Goal: Check status

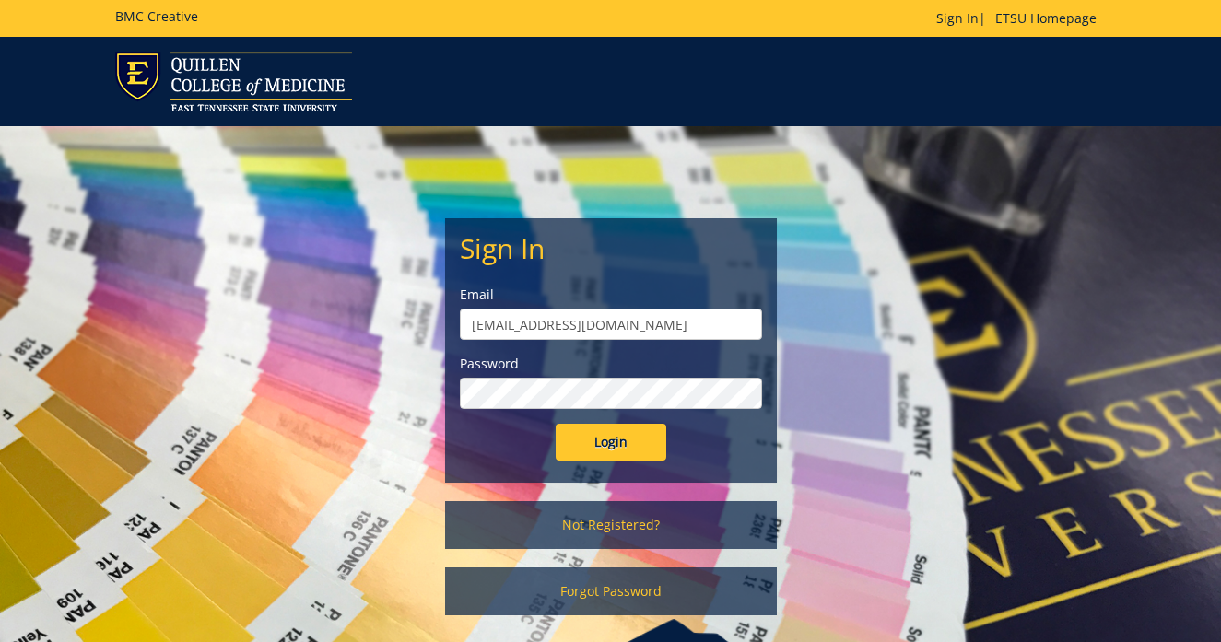
type input "[EMAIL_ADDRESS][DOMAIN_NAME]"
click at [610, 442] on input "Login" at bounding box center [611, 442] width 111 height 37
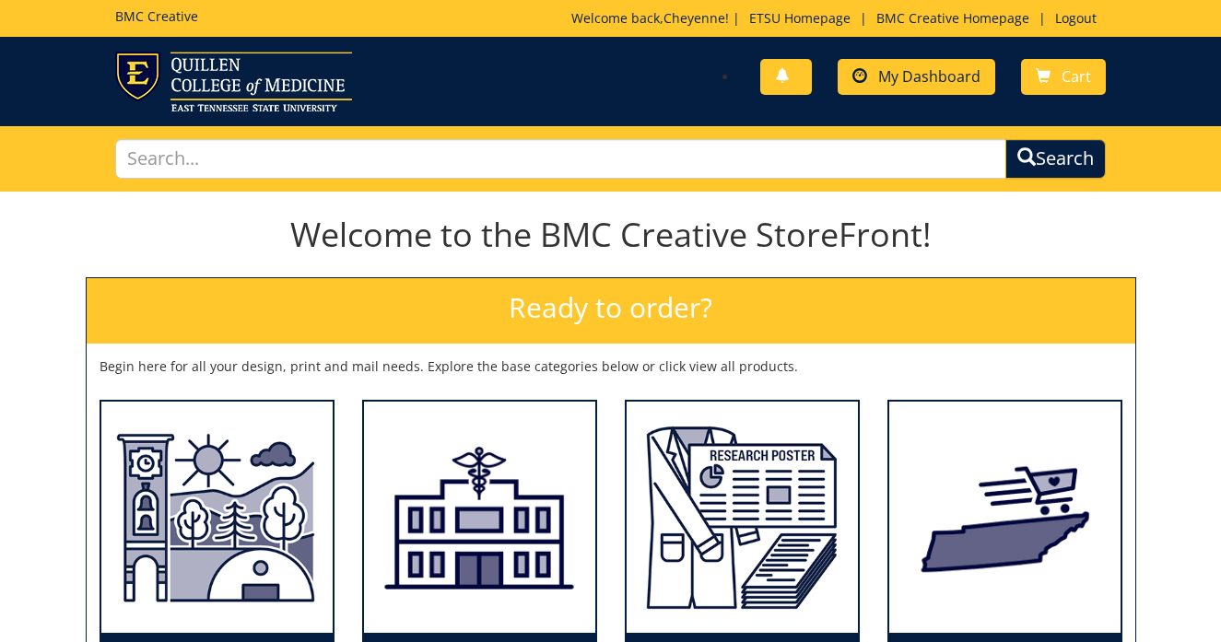
click at [927, 88] on link "My Dashboard" at bounding box center [917, 77] width 158 height 36
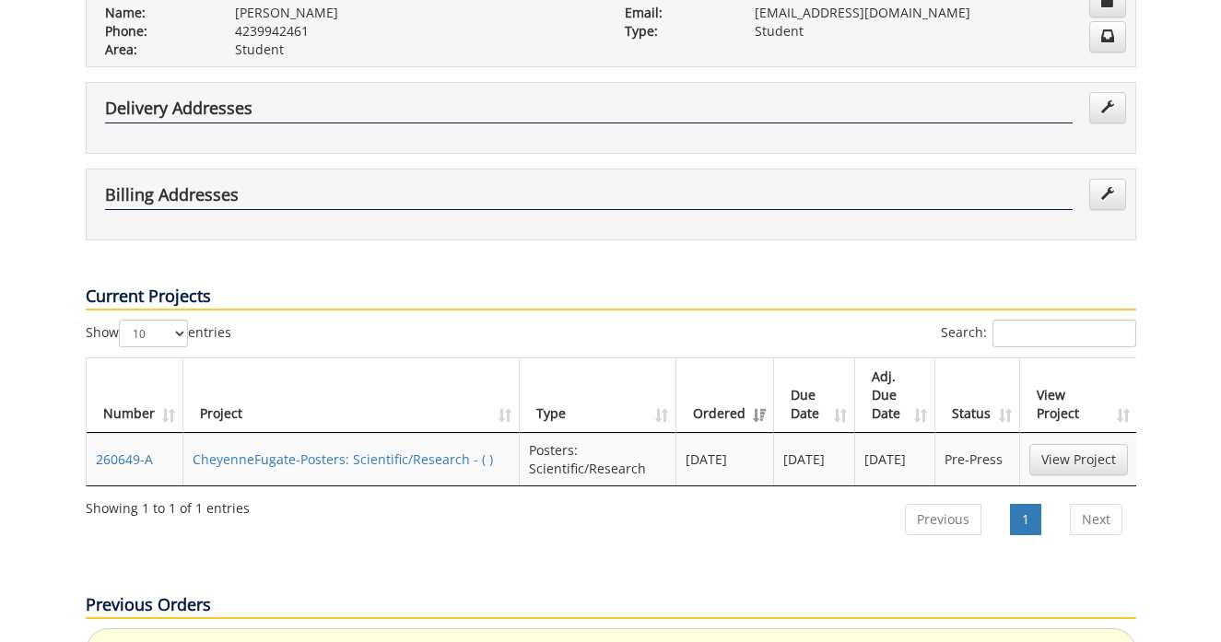
scroll to position [421, 0]
click at [1090, 443] on link "View Project" at bounding box center [1078, 458] width 99 height 31
